Goal: Transaction & Acquisition: Purchase product/service

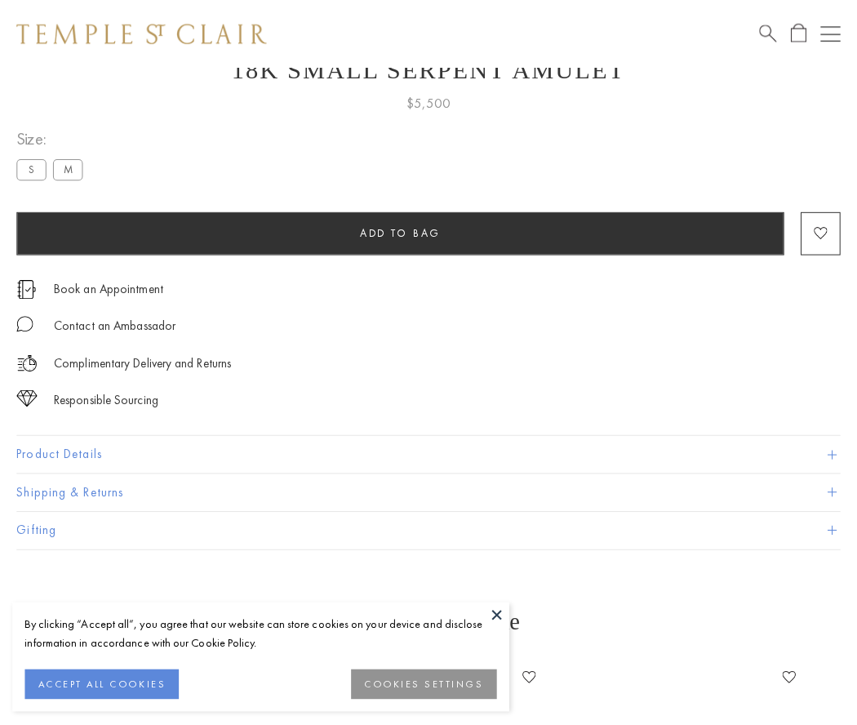
scroll to position [65, 0]
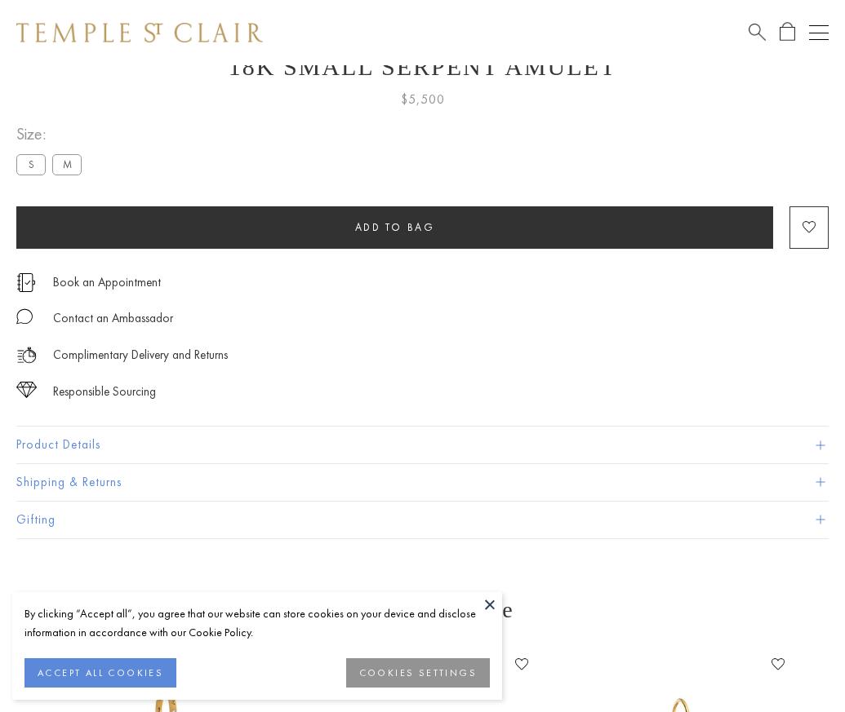
click at [394, 227] on span "Add to bag" at bounding box center [395, 227] width 80 height 14
